Goal: Information Seeking & Learning: Find specific fact

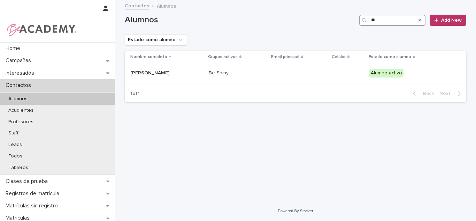
type input "*"
type input "******"
click at [162, 70] on div "Imhara Ibarguen Perez" at bounding box center [165, 72] width 70 height 7
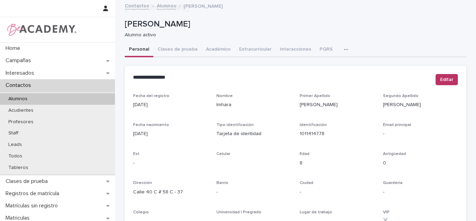
scroll to position [294, 0]
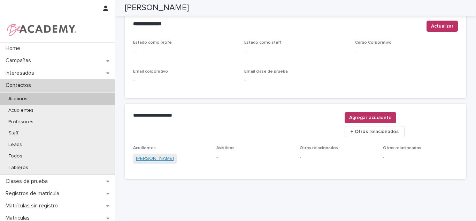
click at [154, 155] on link "Zulema Perez Villegas" at bounding box center [155, 158] width 38 height 7
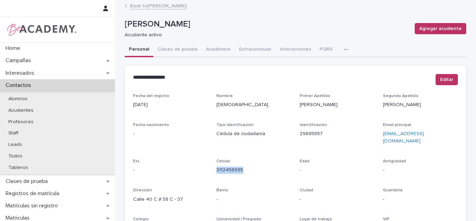
drag, startPoint x: 248, startPoint y: 162, endPoint x: 211, endPoint y: 165, distance: 36.7
click at [211, 165] on div "Fecha del registro 15/07/2025 Nombre Zulema Primer Apellido Perez Segundo Apell…" at bounding box center [295, 196] width 325 height 206
copy link "3112458995"
click at [172, 3] on link "Back to Imhara Ibarguen Perez" at bounding box center [158, 5] width 56 height 8
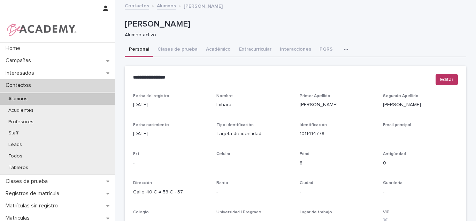
scroll to position [298, 0]
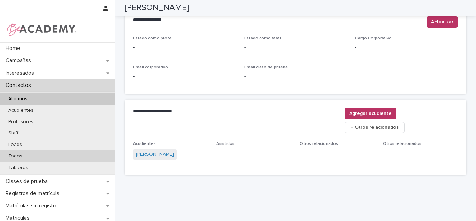
click at [26, 154] on p "Todos" at bounding box center [15, 156] width 25 height 6
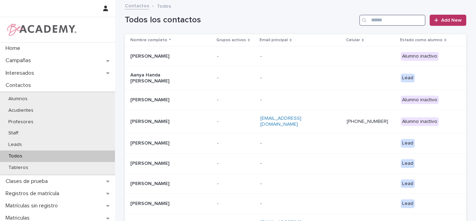
click at [399, 20] on input "Search" at bounding box center [392, 20] width 66 height 11
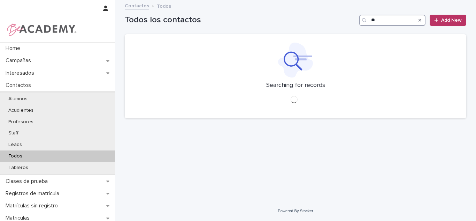
type input "*"
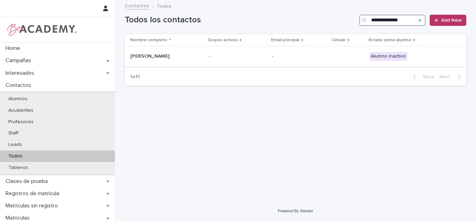
type input "**********"
click at [312, 57] on p "-" at bounding box center [299, 56] width 55 height 6
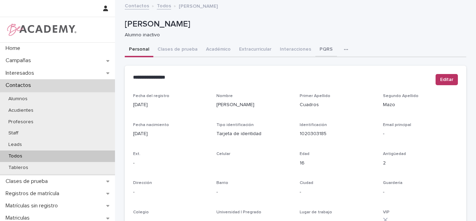
click at [321, 49] on button "PQRS" at bounding box center [327, 50] width 22 height 15
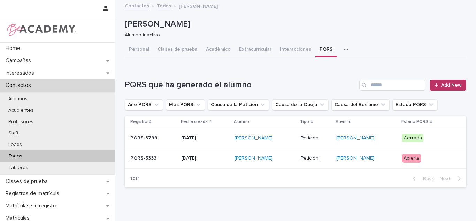
scroll to position [33, 0]
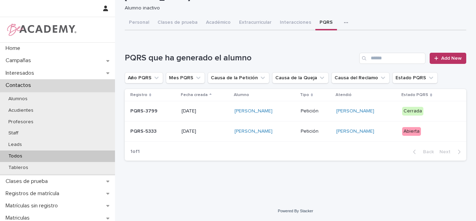
click at [447, 129] on p "Abierta" at bounding box center [428, 131] width 53 height 9
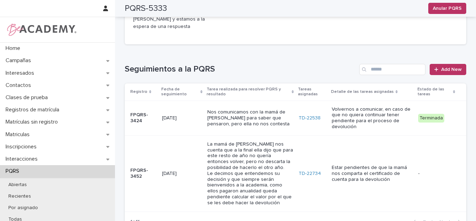
scroll to position [376, 0]
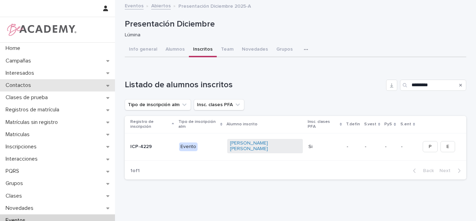
click at [23, 84] on p "Contactos" at bounding box center [20, 85] width 34 height 7
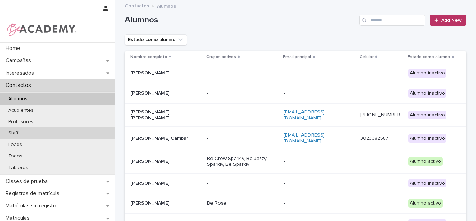
click at [14, 136] on div "Staff" at bounding box center [57, 133] width 115 height 12
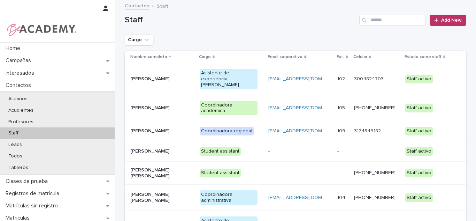
click at [165, 83] on div "[PERSON_NAME]" at bounding box center [162, 79] width 64 height 12
